Goal: Task Accomplishment & Management: Manage account settings

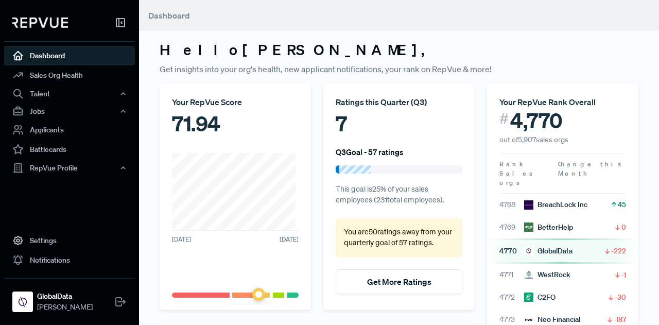
click at [0, 202] on nav "Dashboard Sales Org Health Talent Talent Data Talent Profiles Talent Competitor…" at bounding box center [69, 162] width 139 height 325
click at [20, 206] on nav "Dashboard Sales Org Health Talent Talent Data Talent Profiles Talent Competitor…" at bounding box center [69, 162] width 139 height 325
click at [0, 201] on nav "Dashboard Sales Org Health Talent Talent Data Talent Profiles Talent Competitor…" at bounding box center [69, 162] width 139 height 325
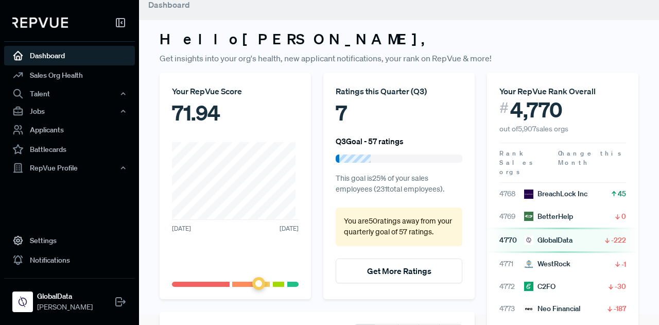
scroll to position [24, 0]
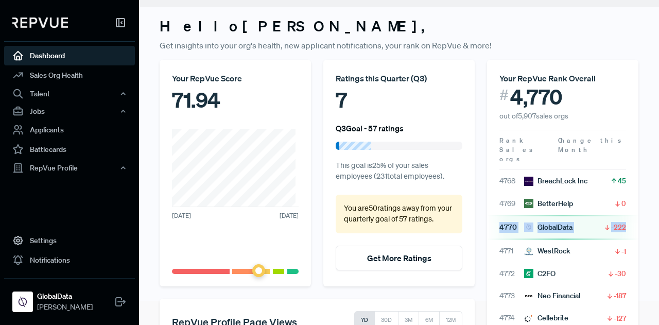
drag, startPoint x: 631, startPoint y: 207, endPoint x: 484, endPoint y: 208, distance: 146.7
click at [484, 208] on div "Your RepVue Rank Overall # 4,770 out of 5,907 sales orgs Rank Sales orgs Change…" at bounding box center [563, 282] width 164 height 444
drag, startPoint x: 571, startPoint y: 115, endPoint x: 495, endPoint y: 116, distance: 76.7
click at [495, 116] on article "Your RepVue Rank Overall # 4,770 out of 5,907 sales orgs" at bounding box center [562, 91] width 151 height 62
click at [499, 116] on span "out of 5,907 sales orgs" at bounding box center [533, 115] width 69 height 9
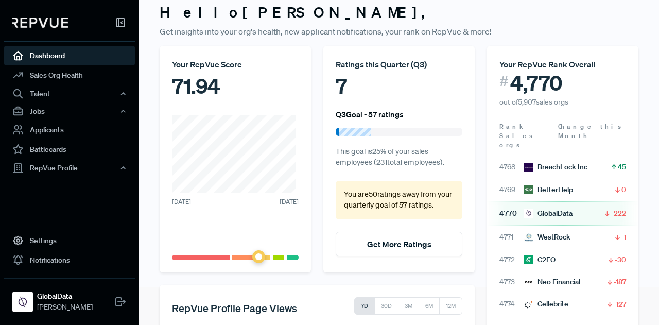
scroll to position [37, 0]
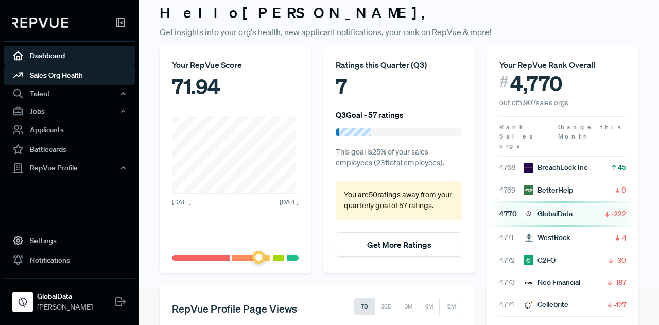
click at [62, 75] on link "Sales Org Health" at bounding box center [69, 75] width 131 height 20
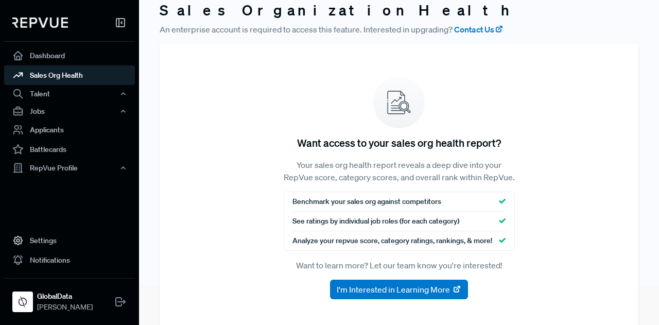
scroll to position [40, 0]
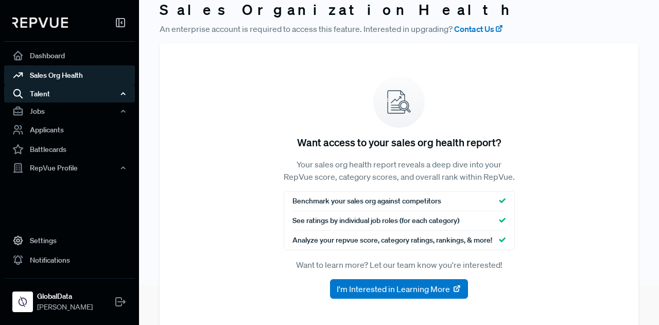
click at [76, 95] on div "Talent" at bounding box center [69, 94] width 131 height 18
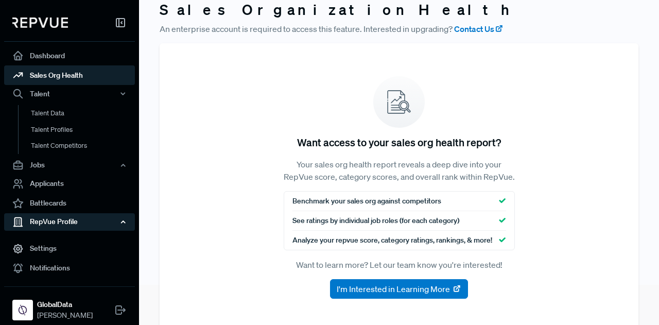
click at [58, 221] on div "RepVue Profile" at bounding box center [69, 222] width 131 height 18
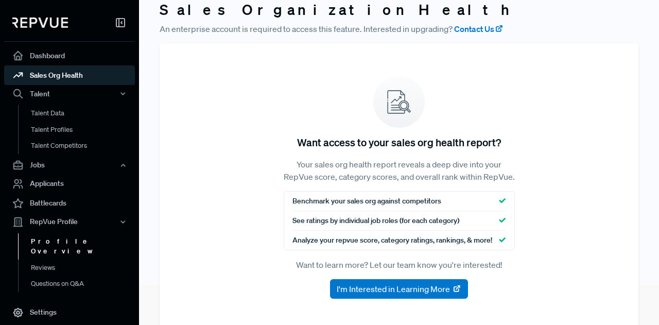
click at [67, 242] on link "Profile Overview" at bounding box center [83, 246] width 131 height 26
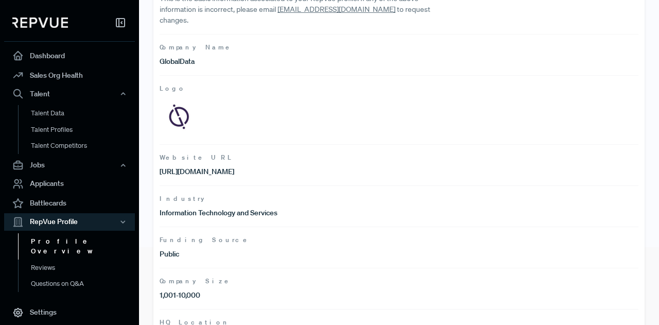
scroll to position [78, 0]
click at [48, 259] on link "Reviews" at bounding box center [83, 267] width 131 height 16
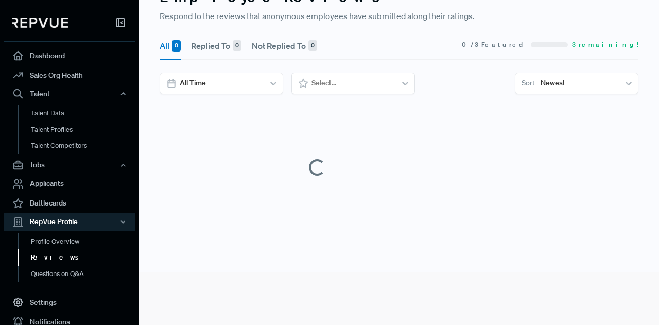
scroll to position [78, 0]
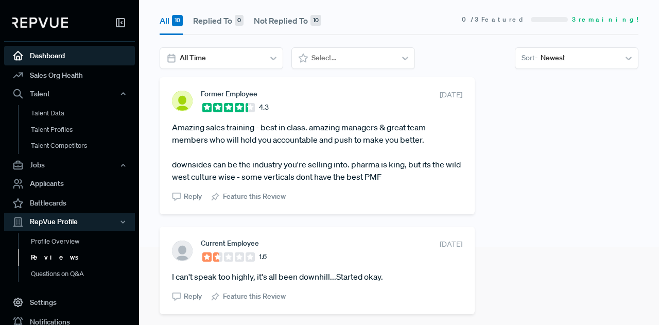
click at [59, 55] on link "Dashboard" at bounding box center [69, 56] width 131 height 20
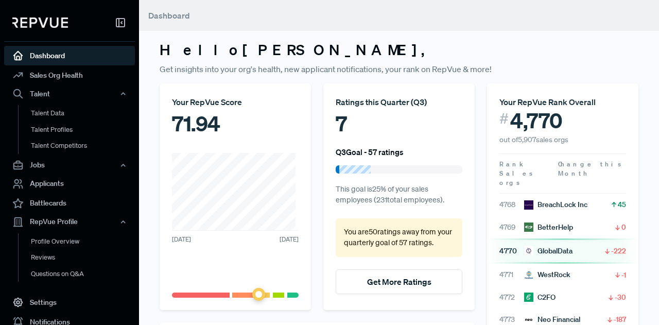
click at [50, 58] on link "Dashboard" at bounding box center [69, 56] width 131 height 20
click at [67, 92] on div "Talent" at bounding box center [69, 94] width 131 height 18
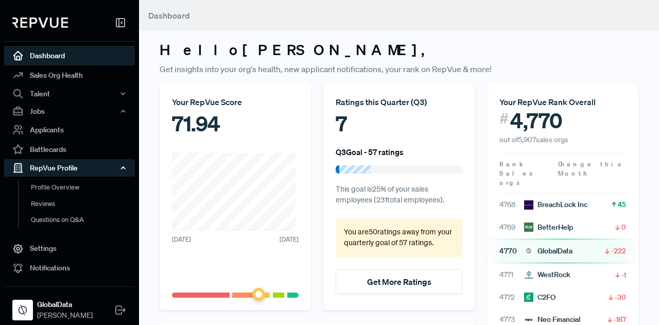
click at [81, 168] on div "RepVue Profile" at bounding box center [69, 168] width 131 height 18
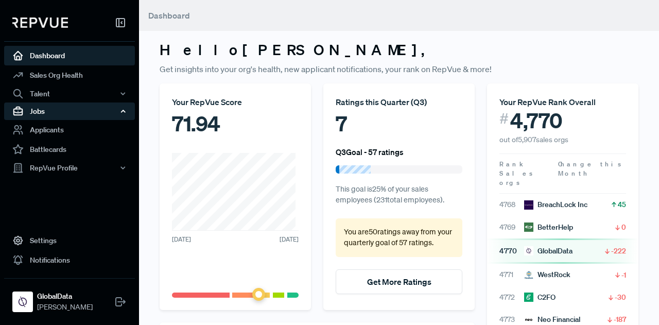
click at [87, 110] on div "Jobs" at bounding box center [69, 111] width 131 height 18
click at [87, 111] on div "Jobs" at bounding box center [69, 111] width 131 height 18
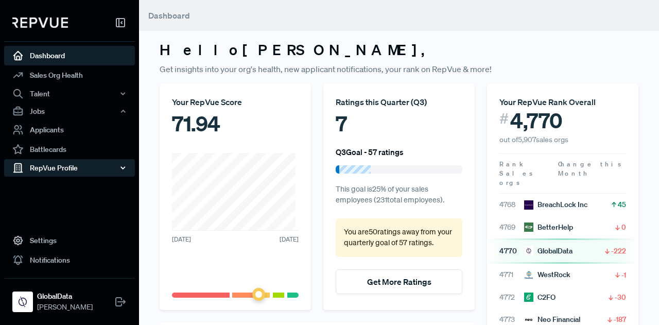
click at [89, 170] on div "RepVue Profile" at bounding box center [69, 168] width 131 height 18
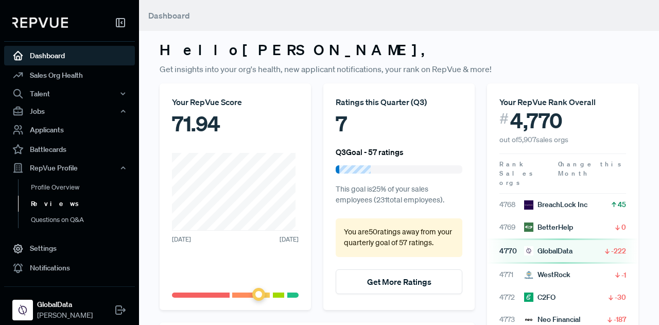
click at [61, 202] on link "Reviews" at bounding box center [83, 204] width 131 height 16
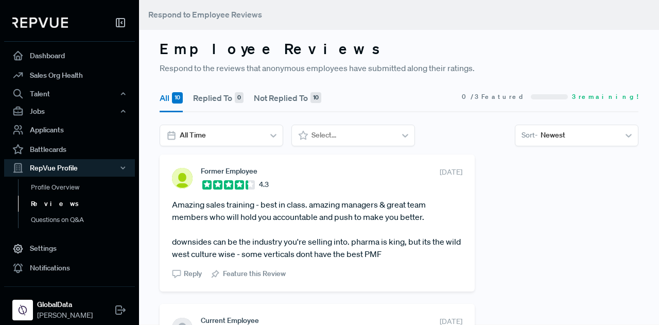
scroll to position [3, 0]
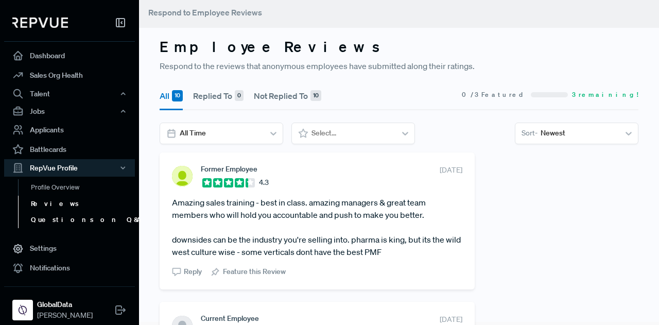
click at [62, 220] on link "Questions on Q&A" at bounding box center [83, 220] width 131 height 16
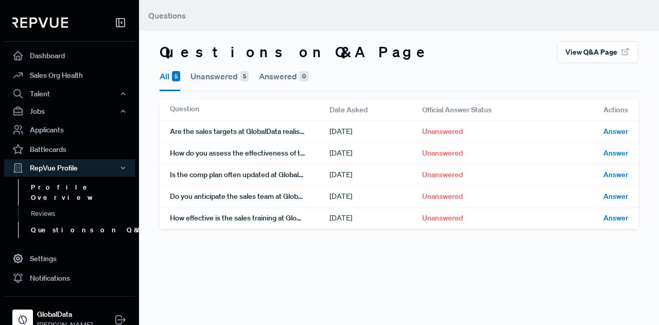
click at [70, 189] on link "Profile Overview" at bounding box center [83, 192] width 131 height 26
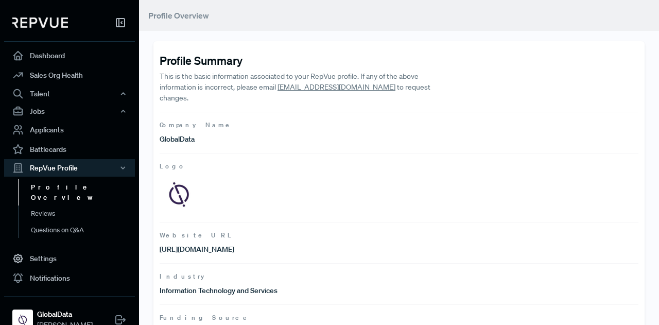
scroll to position [3, 0]
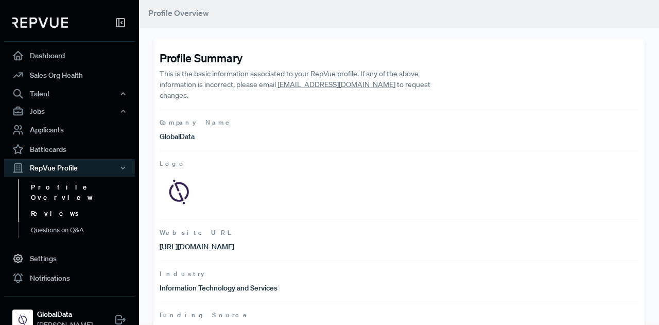
click at [46, 205] on link "Reviews" at bounding box center [83, 213] width 131 height 16
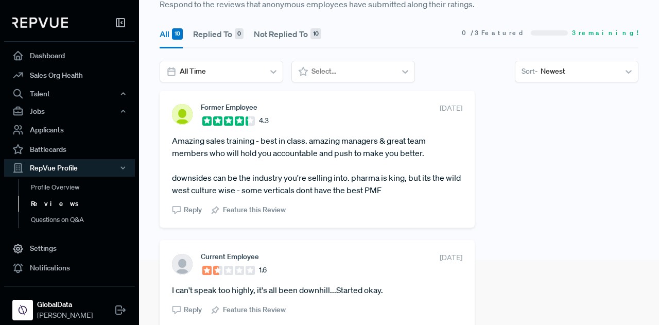
scroll to position [64, 0]
click at [67, 221] on link "Questions on Q&A" at bounding box center [83, 220] width 131 height 16
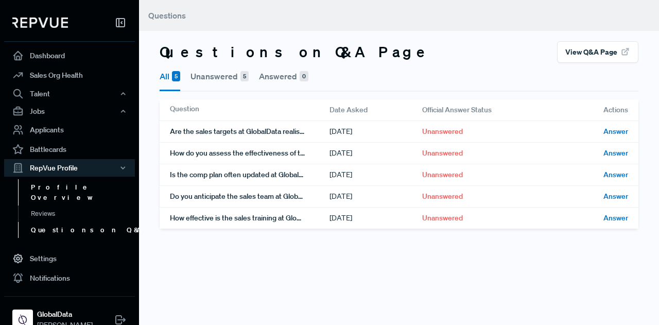
click at [59, 188] on link "Profile Overview" at bounding box center [83, 192] width 131 height 26
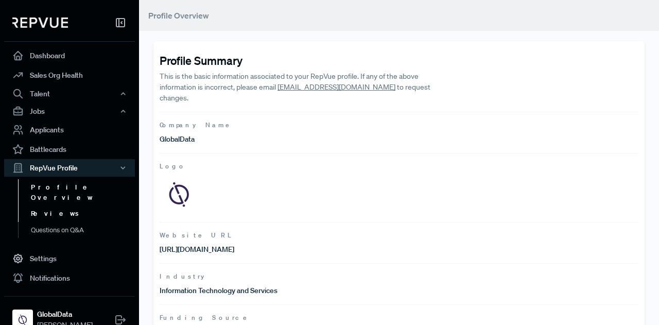
click at [51, 205] on link "Reviews" at bounding box center [83, 213] width 131 height 16
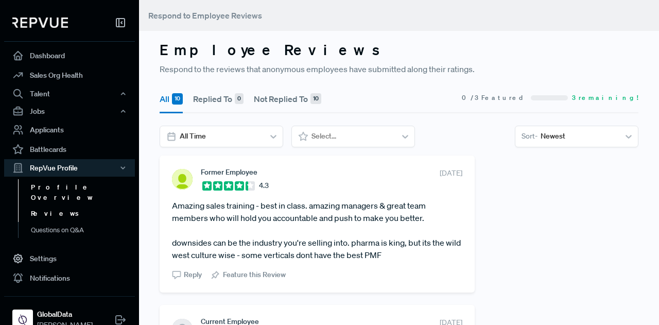
click at [64, 187] on link "Profile Overview" at bounding box center [83, 192] width 131 height 26
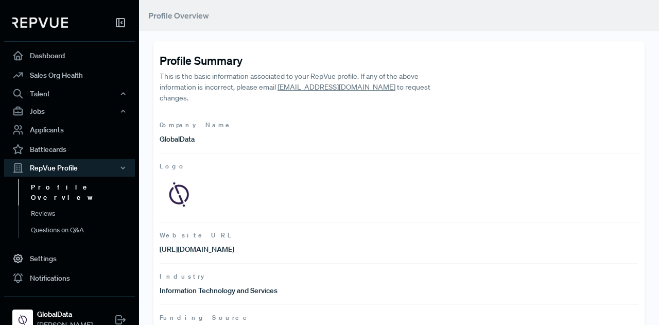
click at [528, 249] on article "Website URL [URL][DOMAIN_NAME]" at bounding box center [399, 242] width 479 height 41
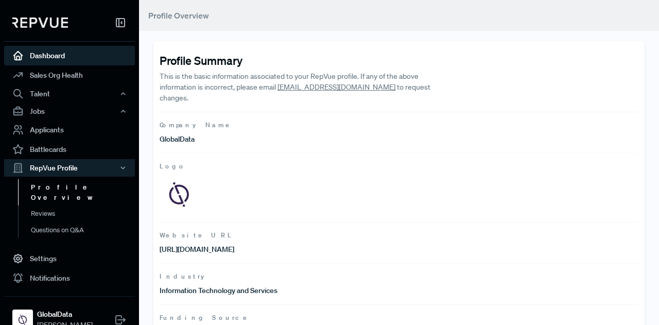
click at [71, 57] on link "Dashboard" at bounding box center [69, 56] width 131 height 20
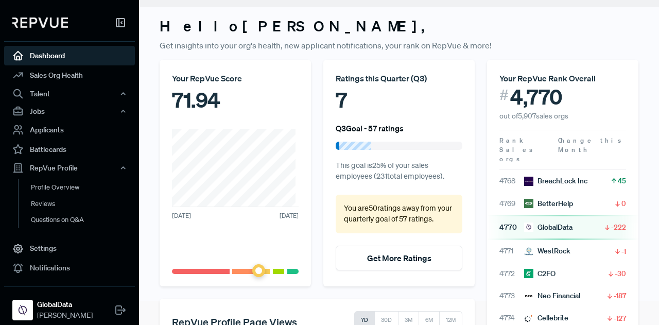
scroll to position [24, 0]
click at [370, 254] on button "Get More Ratings" at bounding box center [399, 257] width 127 height 25
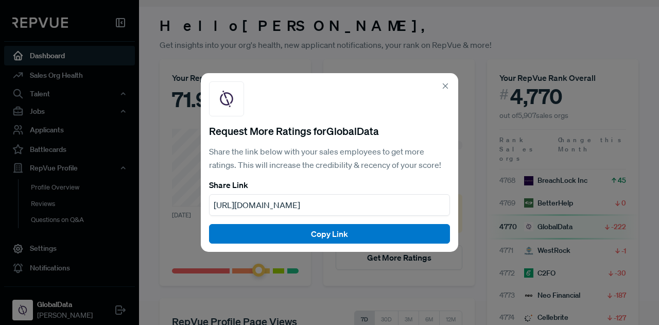
click at [445, 86] on icon at bounding box center [445, 85] width 9 height 9
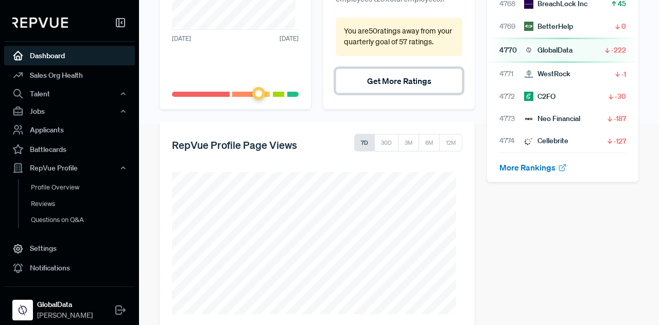
scroll to position [205, 0]
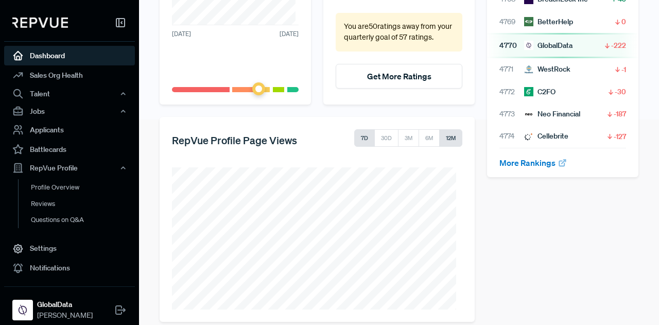
click at [442, 137] on button "12M" at bounding box center [450, 138] width 23 height 18
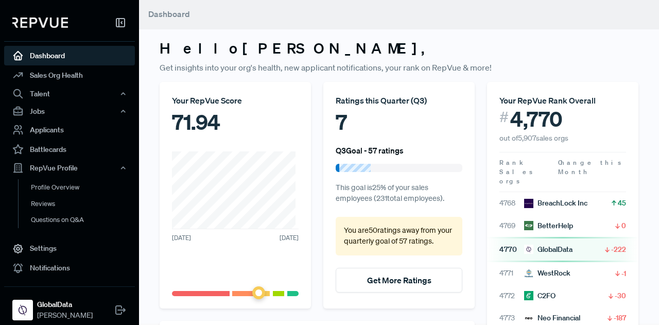
scroll to position [0, 0]
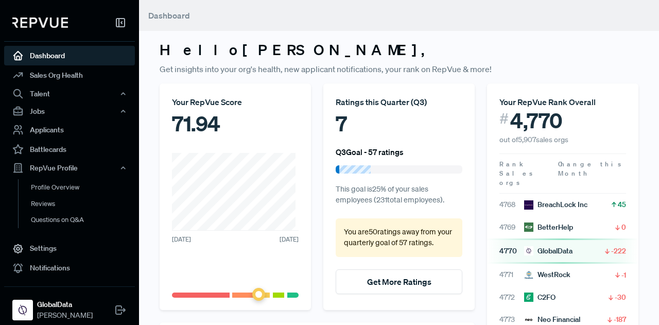
drag, startPoint x: 647, startPoint y: 177, endPoint x: 637, endPoint y: 187, distance: 14.2
click at [637, 187] on div "Hello [PERSON_NAME] , Get insights into your org's health, new applicant notifi…" at bounding box center [399, 272] width 520 height 544
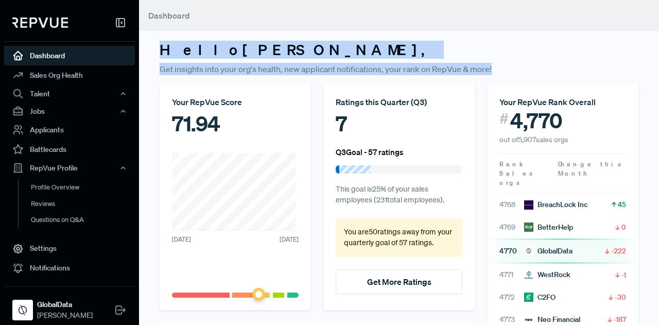
drag, startPoint x: 506, startPoint y: 68, endPoint x: 162, endPoint y: 49, distance: 344.4
click at [162, 49] on div "Hello [PERSON_NAME] , Get insights into your org's health, new applicant notifi…" at bounding box center [399, 272] width 520 height 544
click at [162, 49] on h3 "Hello [PERSON_NAME] ," at bounding box center [399, 50] width 479 height 18
drag, startPoint x: 162, startPoint y: 49, endPoint x: 505, endPoint y: 68, distance: 343.4
click at [505, 68] on div "Hello [PERSON_NAME] , Get insights into your org's health, new applicant notifi…" at bounding box center [399, 272] width 520 height 544
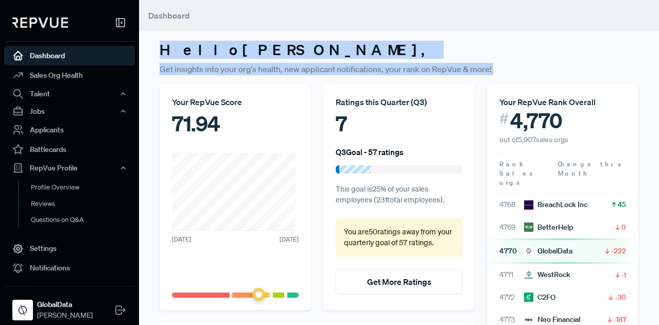
click at [505, 68] on p "Get insights into your org's health, new applicant notifications, your rank on …" at bounding box center [399, 69] width 479 height 12
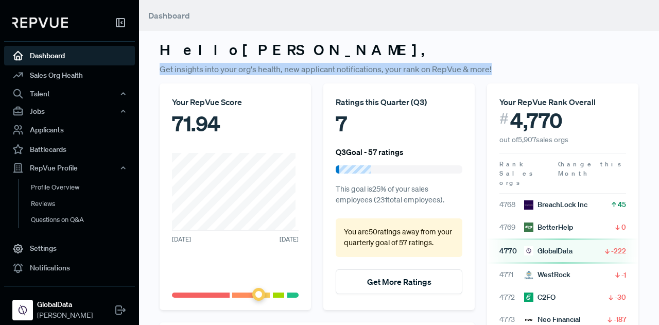
drag, startPoint x: 162, startPoint y: 68, endPoint x: 497, endPoint y: 65, distance: 335.1
click at [497, 65] on p "Get insights into your org's health, new applicant notifications, your rank on …" at bounding box center [399, 69] width 479 height 12
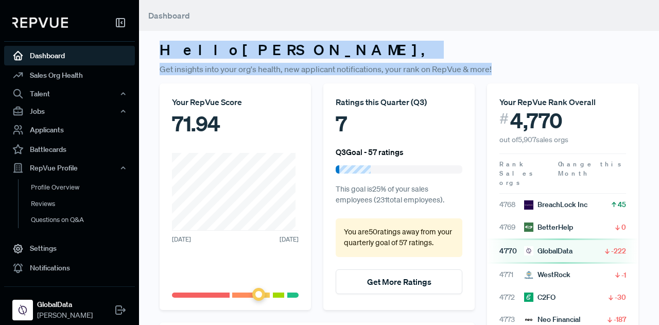
drag, startPoint x: 497, startPoint y: 66, endPoint x: 159, endPoint y: 45, distance: 338.4
click at [159, 45] on div "Hello [PERSON_NAME] , Get insights into your org's health, new applicant notifi…" at bounding box center [399, 272] width 520 height 544
click at [61, 150] on link "Battlecards" at bounding box center [69, 150] width 131 height 20
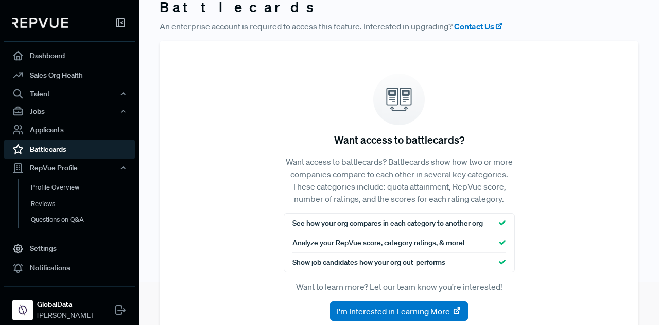
scroll to position [8, 0]
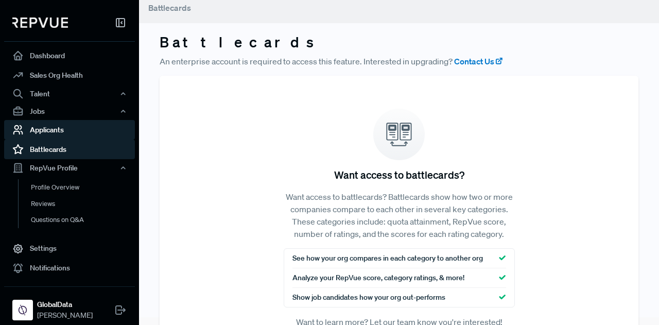
click at [57, 128] on link "Applicants" at bounding box center [69, 130] width 131 height 20
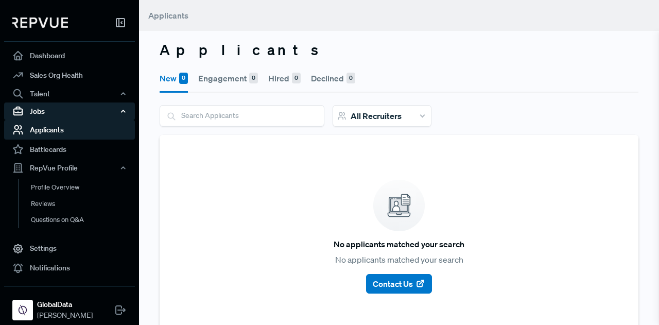
click at [59, 112] on div "Jobs" at bounding box center [69, 111] width 131 height 18
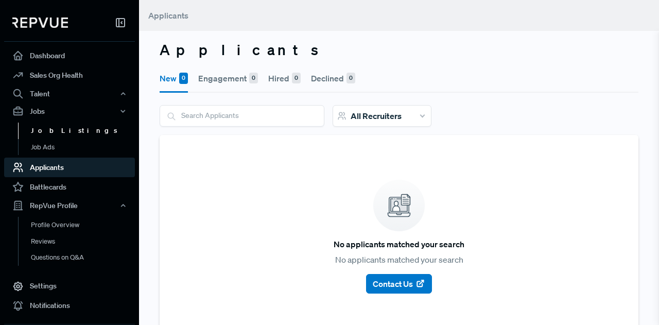
click at [61, 132] on link "Job Listings" at bounding box center [83, 131] width 131 height 16
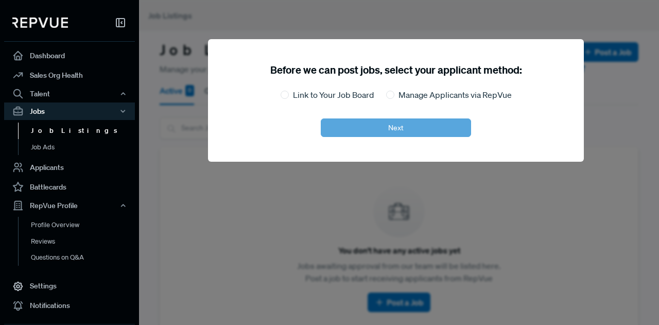
click at [189, 222] on div at bounding box center [468, 162] width 659 height 325
click at [60, 149] on link "Job Ads" at bounding box center [83, 147] width 131 height 16
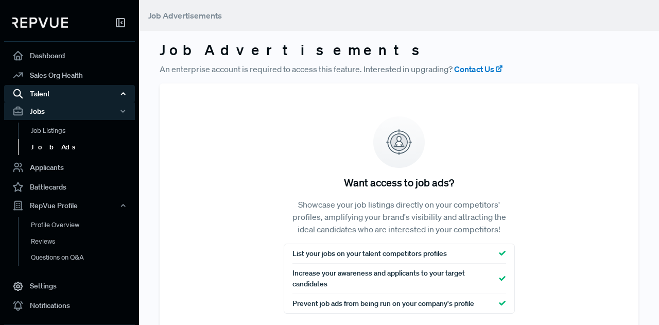
click at [115, 92] on div "Talent" at bounding box center [69, 94] width 131 height 18
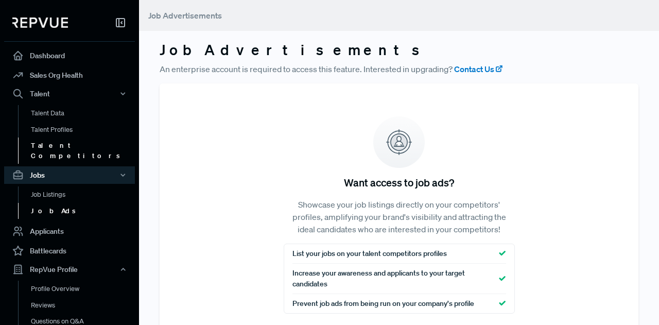
click at [58, 146] on link "Talent Competitors" at bounding box center [83, 150] width 131 height 26
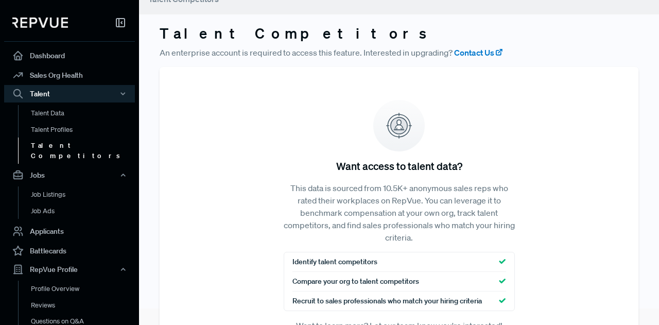
scroll to position [7, 0]
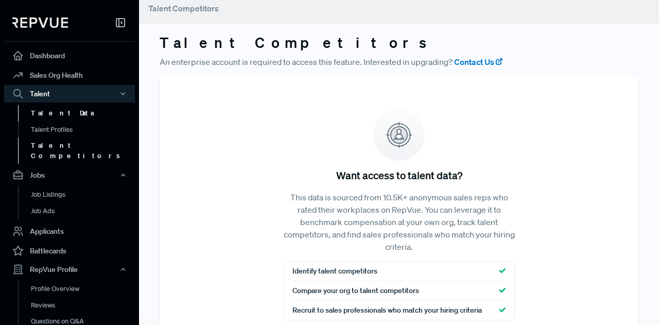
click at [79, 120] on link "Talent Data" at bounding box center [83, 113] width 131 height 16
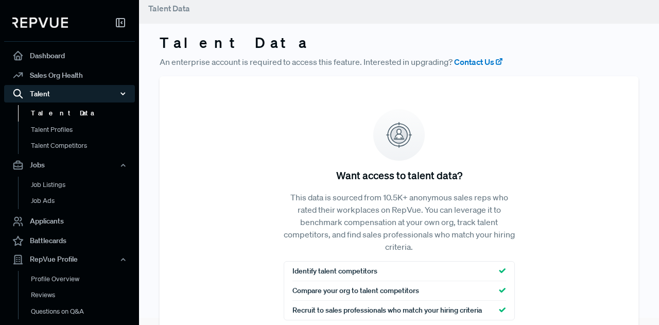
click at [63, 95] on div "Talent" at bounding box center [69, 94] width 131 height 18
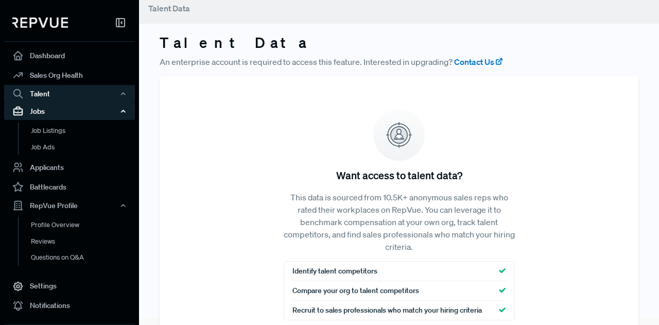
click at [109, 109] on div "Jobs" at bounding box center [69, 111] width 131 height 18
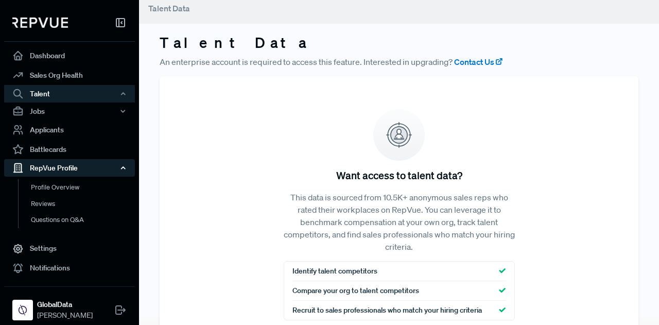
click at [112, 169] on div "RepVue Profile" at bounding box center [69, 168] width 131 height 18
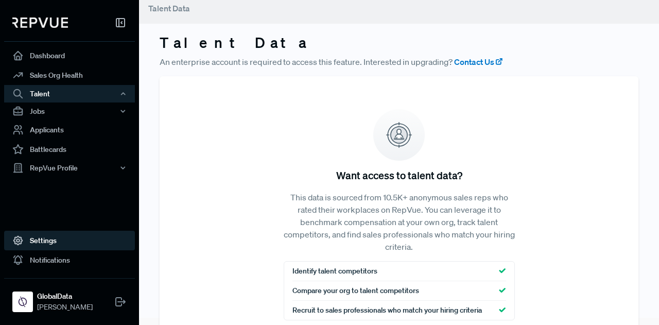
click at [58, 244] on link "Settings" at bounding box center [69, 241] width 131 height 20
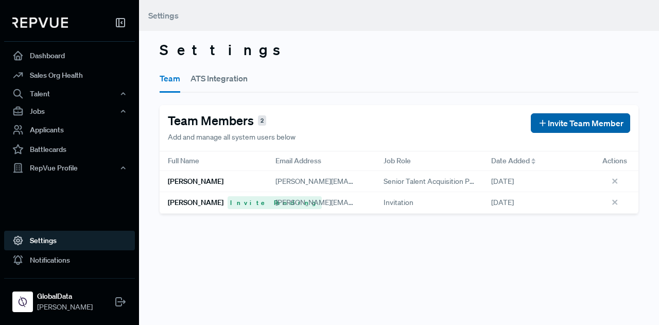
click at [585, 120] on span "Invite Team Member" at bounding box center [586, 123] width 76 height 12
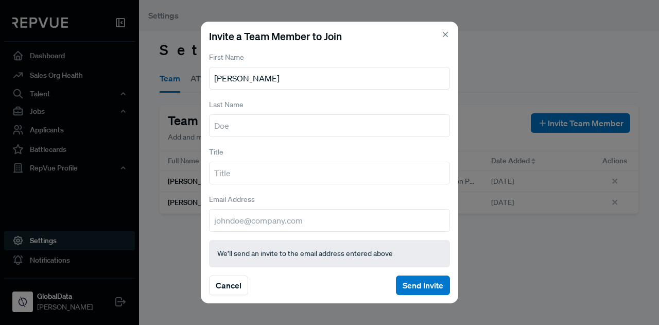
type input "[PERSON_NAME]"
type input "c"
type input "V"
type input "[PERSON_NAME]"
type input "Internal Communications Manager"
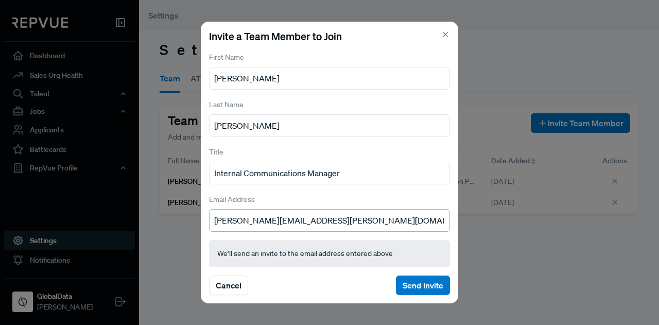
type input "[PERSON_NAME][EMAIL_ADDRESS][PERSON_NAME][DOMAIN_NAME]"
drag, startPoint x: 241, startPoint y: 173, endPoint x: 194, endPoint y: 176, distance: 47.4
click at [194, 176] on div "Invite a Team Member to Join First Name [PERSON_NAME] Last Name [PERSON_NAME] T…" at bounding box center [329, 162] width 659 height 325
click at [306, 175] on input "People Communications Manager" at bounding box center [329, 173] width 241 height 23
type input "People Communications & Engagement Manager"
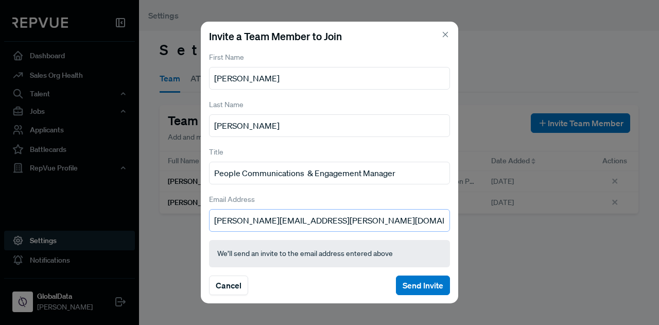
click at [349, 227] on input "[PERSON_NAME][EMAIL_ADDRESS][PERSON_NAME][DOMAIN_NAME]" at bounding box center [329, 220] width 241 height 23
click at [418, 286] on button "Send Invite" at bounding box center [423, 285] width 54 height 20
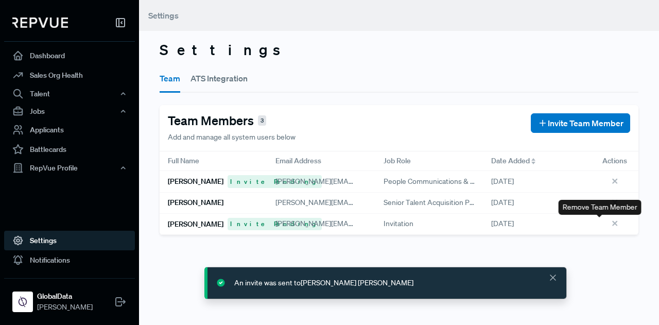
click at [613, 222] on use at bounding box center [615, 223] width 4 height 4
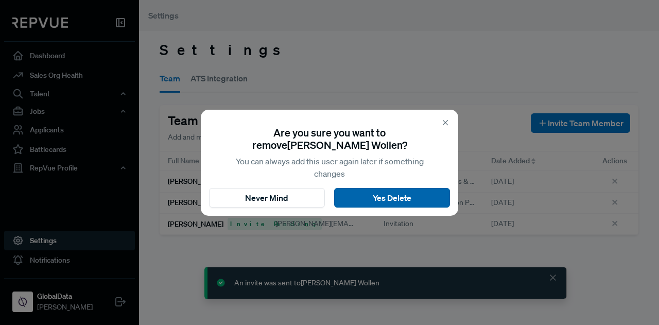
click at [386, 195] on button "Yes Delete" at bounding box center [392, 198] width 116 height 20
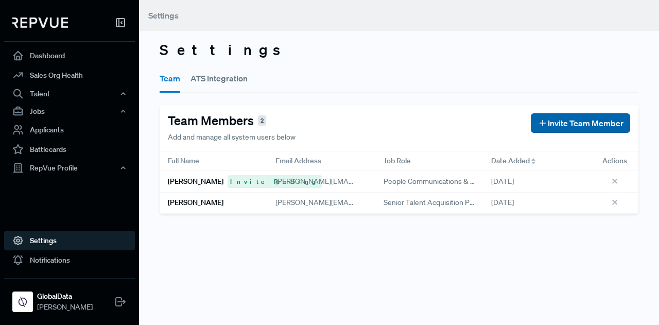
click at [582, 122] on span "Invite Team Member" at bounding box center [586, 123] width 76 height 12
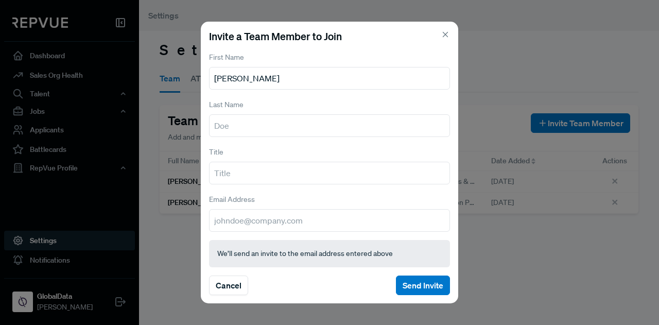
type input "[PERSON_NAME]"
type input "Wollen"
type input "Talent Acquisition Coordinator"
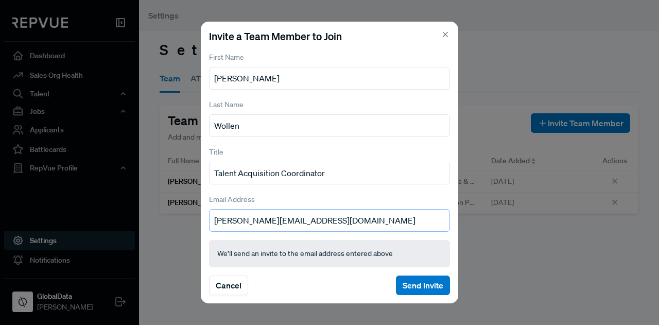
type input "[PERSON_NAME][EMAIL_ADDRESS][DOMAIN_NAME]"
click at [438, 284] on button "Send Invite" at bounding box center [423, 285] width 54 height 20
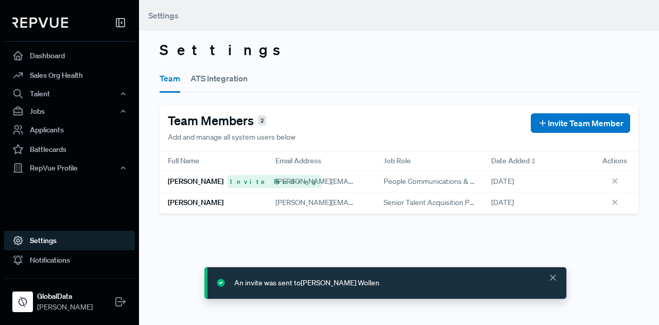
click at [167, 239] on div "Settings Team ATS Integration Team Members 2 Add and manage all system users be…" at bounding box center [399, 162] width 520 height 325
click at [224, 78] on button "ATS Integration" at bounding box center [218, 78] width 57 height 29
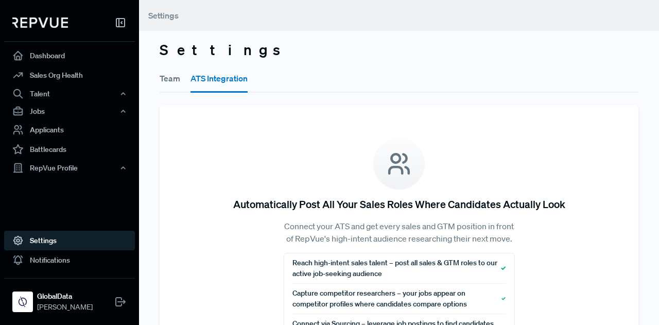
click at [172, 79] on button "Team" at bounding box center [170, 78] width 21 height 29
